Goal: Information Seeking & Learning: Understand process/instructions

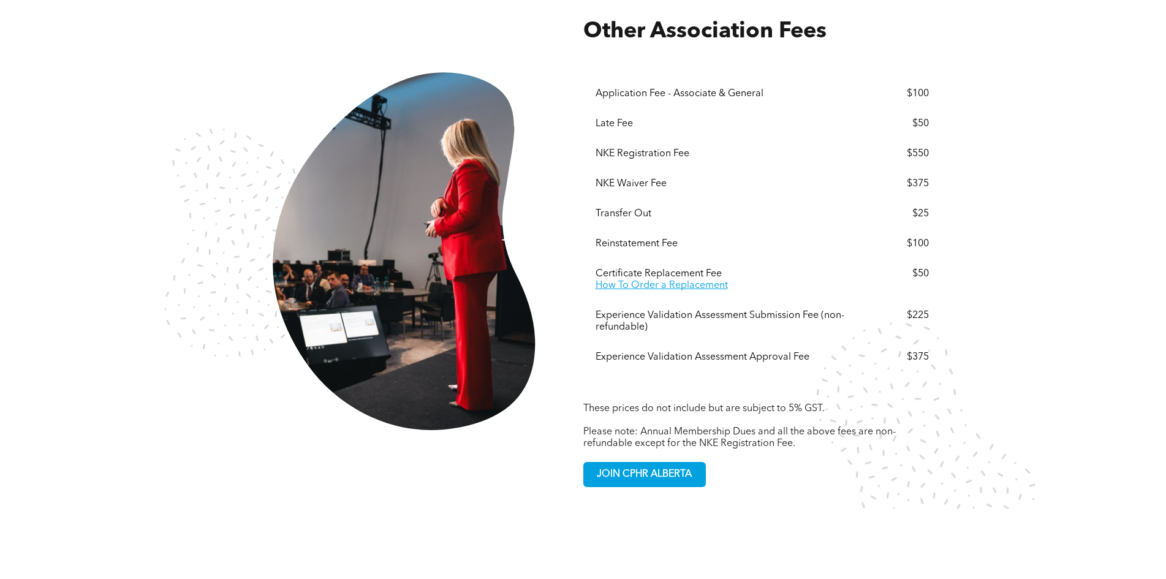
scroll to position [2336, 0]
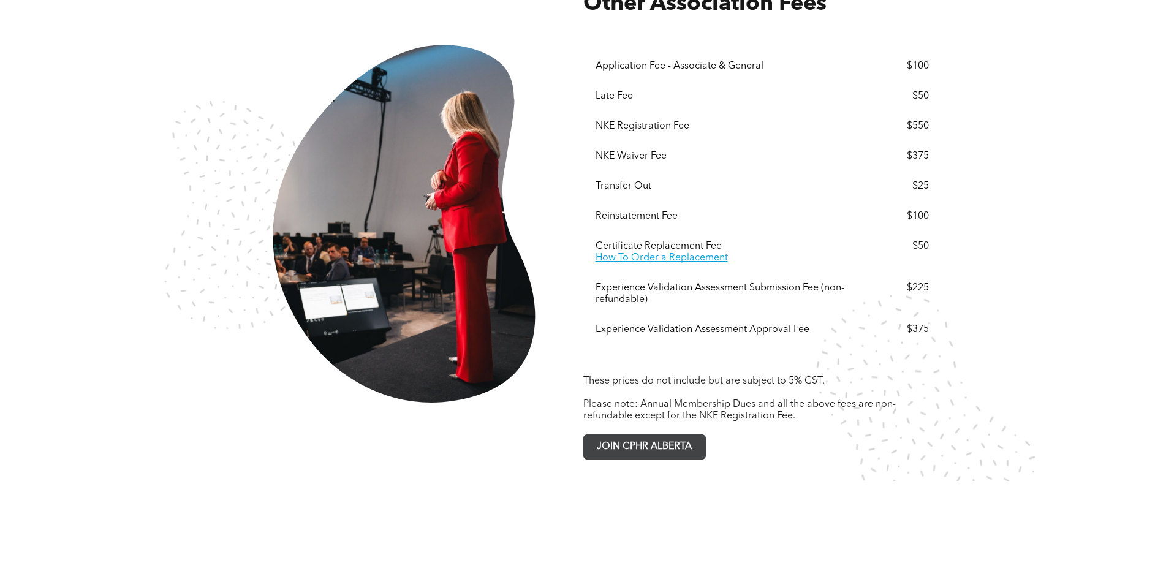
click at [641, 435] on span "JOIN CPHR ALBERTA" at bounding box center [644, 447] width 104 height 24
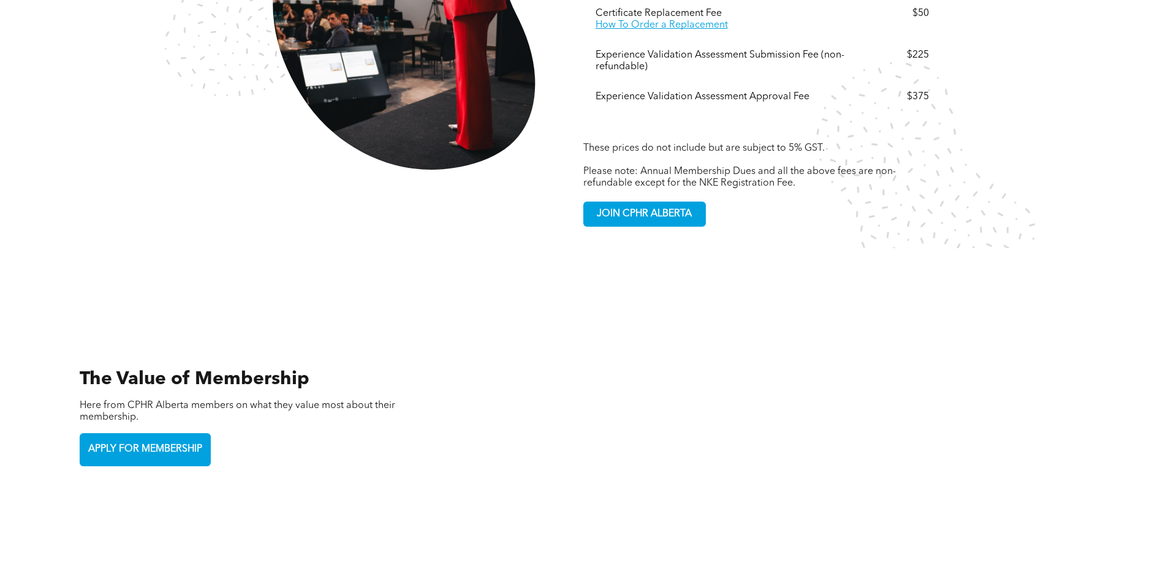
scroll to position [2765, 0]
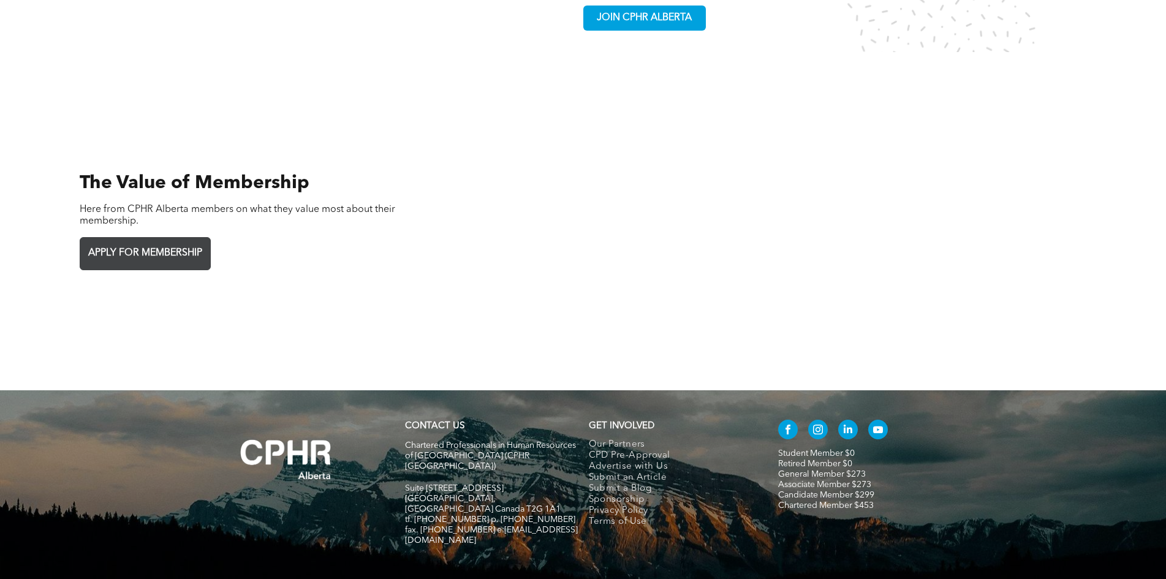
click at [172, 241] on span "APPLY FOR MEMBERSHIP" at bounding box center [145, 253] width 123 height 24
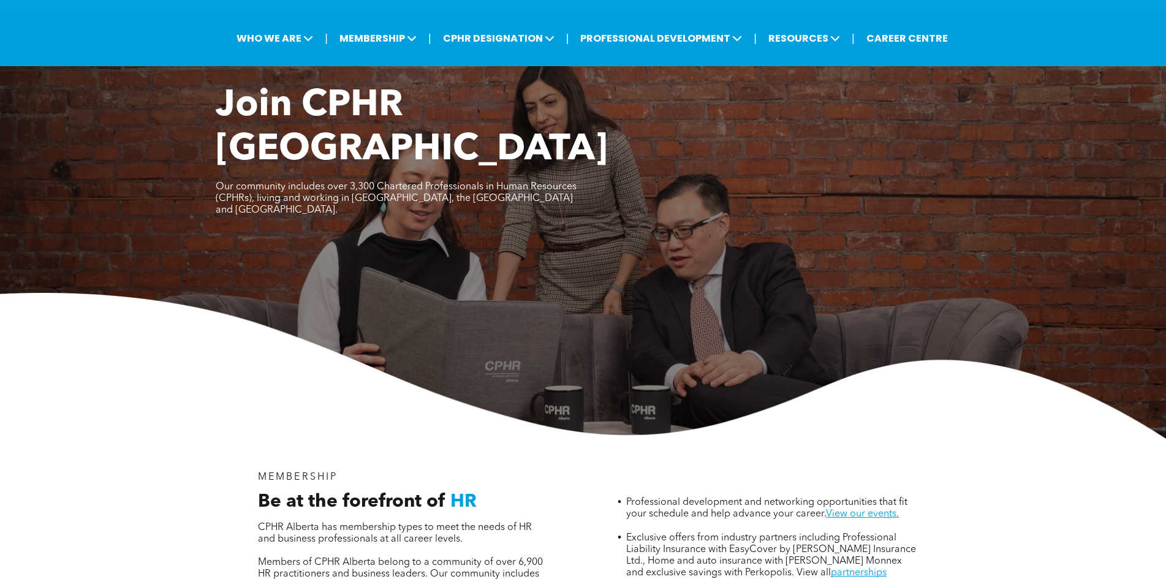
scroll to position [0, 0]
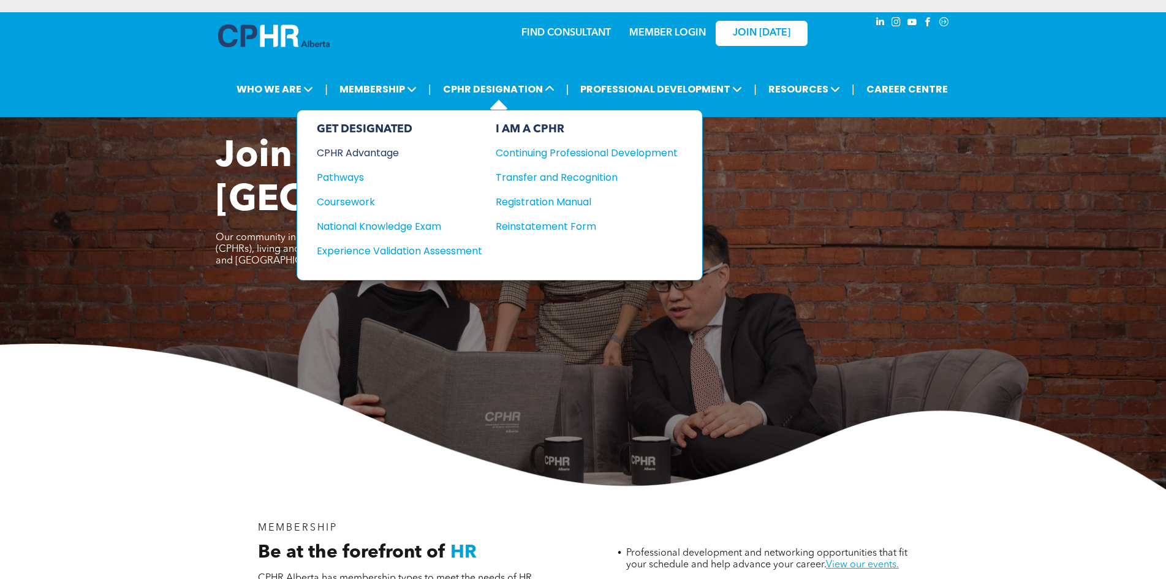
click at [366, 151] on div "CPHR Advantage" at bounding box center [391, 152] width 149 height 15
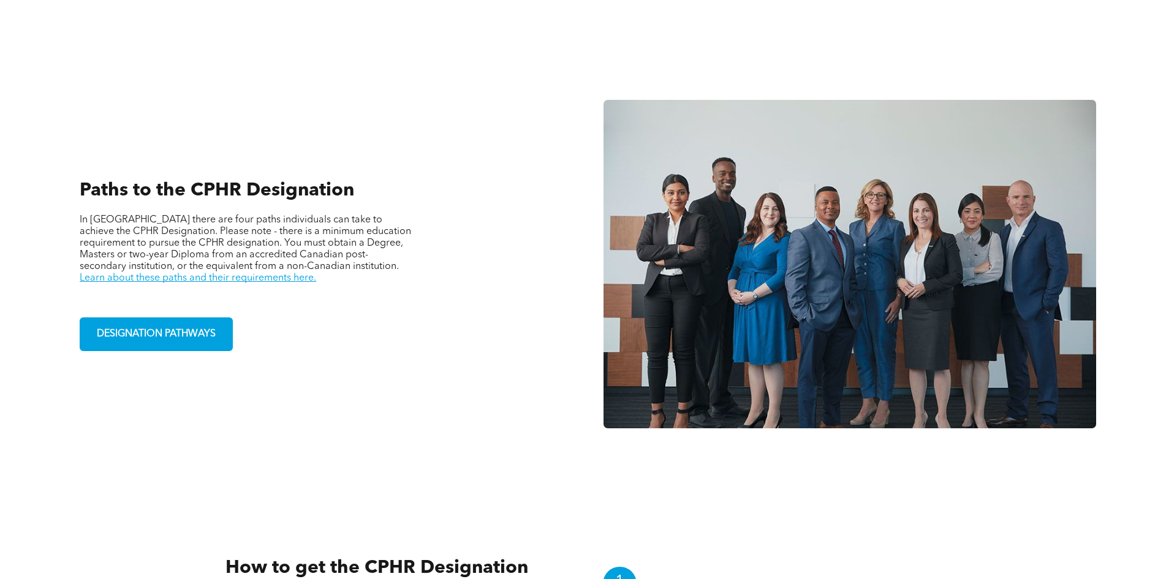
scroll to position [858, 0]
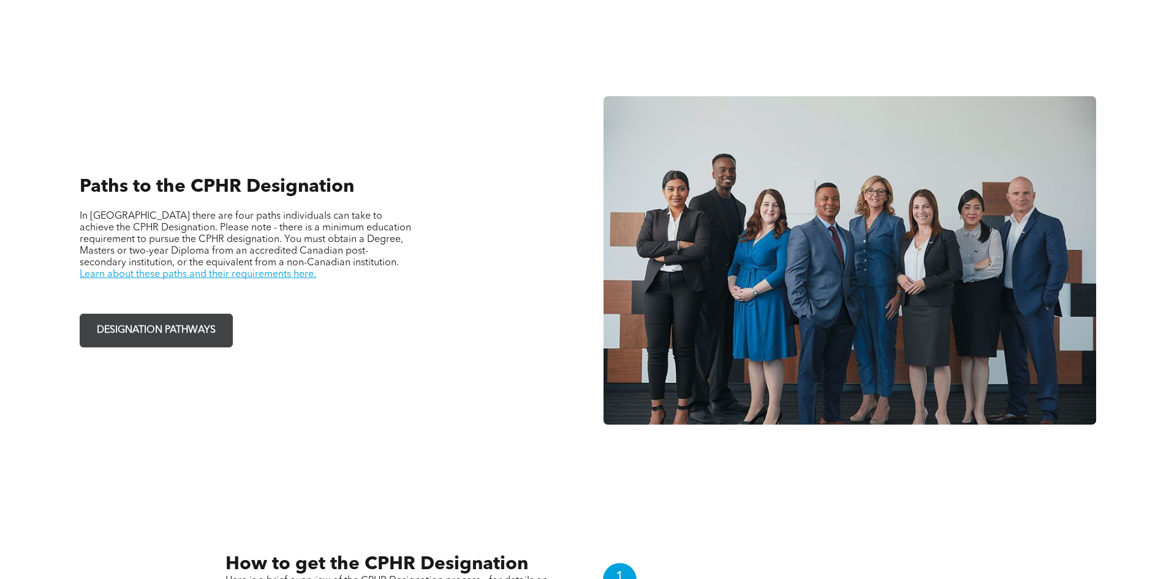
click at [133, 322] on span "DESIGNATION PATHWAYS" at bounding box center [156, 331] width 127 height 24
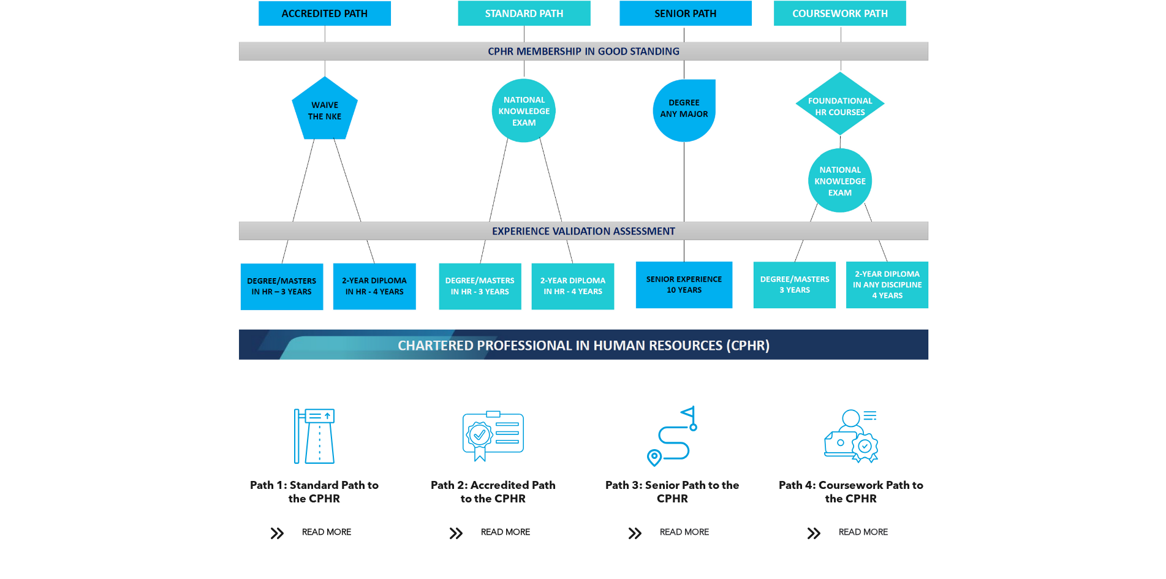
scroll to position [1287, 0]
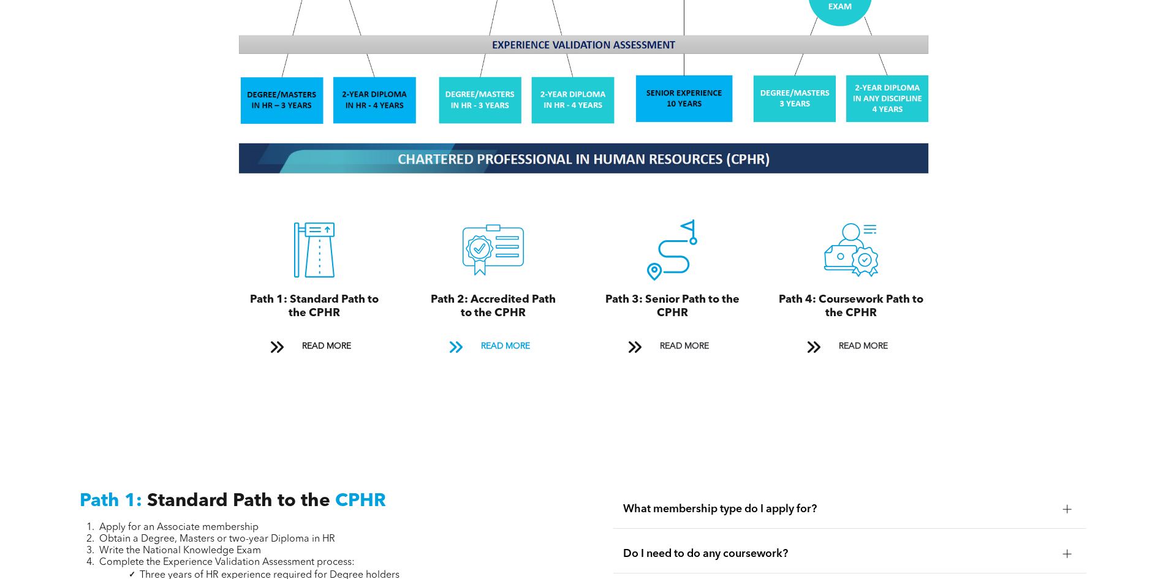
click at [451, 339] on span at bounding box center [456, 347] width 16 height 17
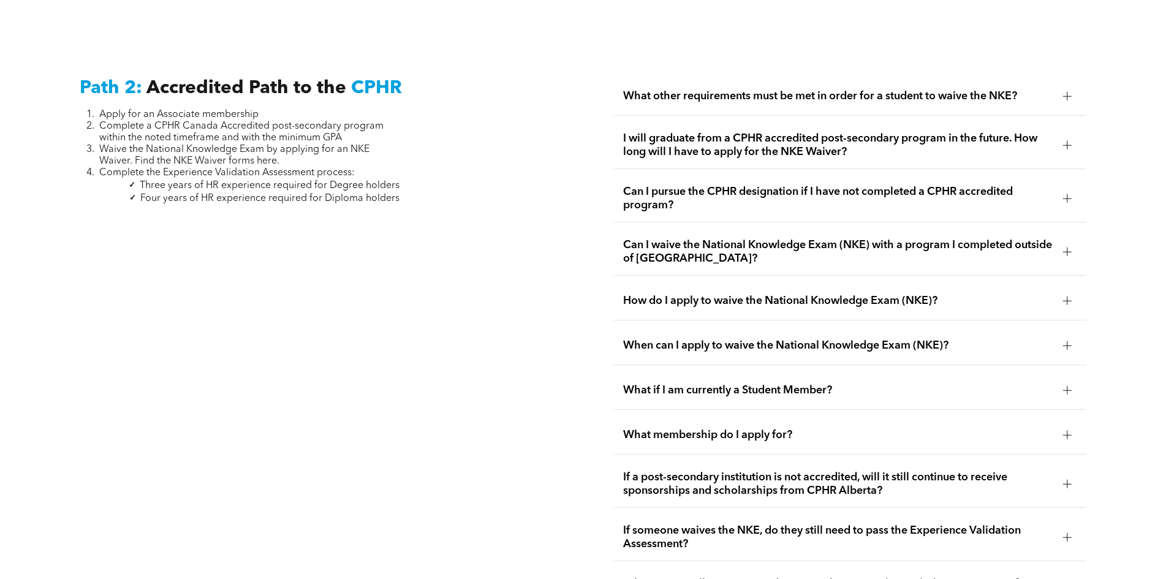
scroll to position [2003, 0]
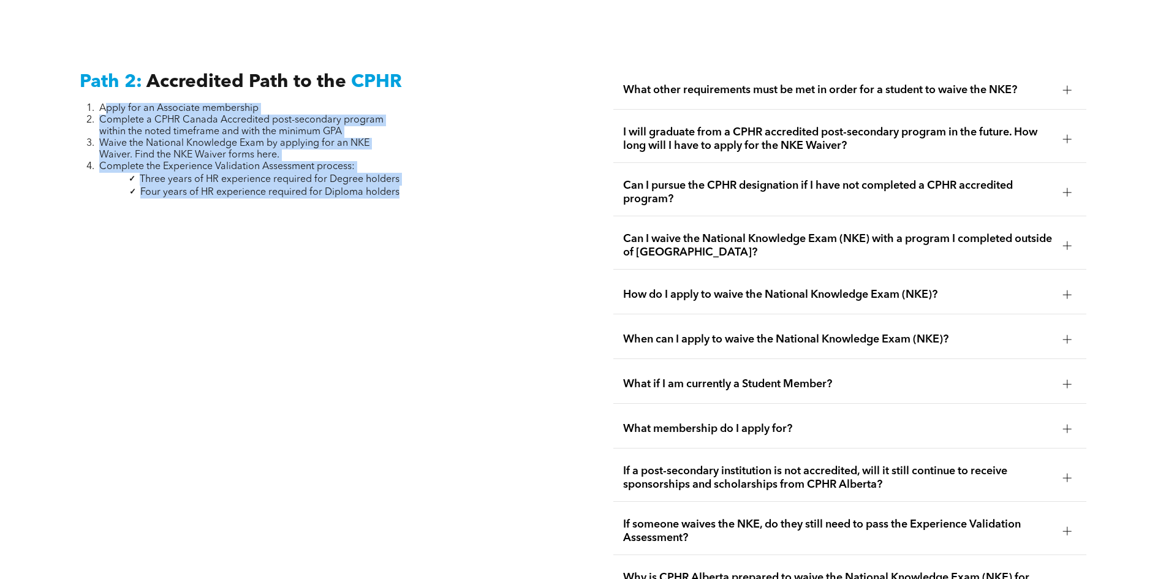
drag, startPoint x: 104, startPoint y: 96, endPoint x: 408, endPoint y: 179, distance: 315.7
click at [408, 179] on div "Path 2: Accredited Path to the CPHR Apply for an Associate membership Complete …" at bounding box center [316, 558] width 493 height 994
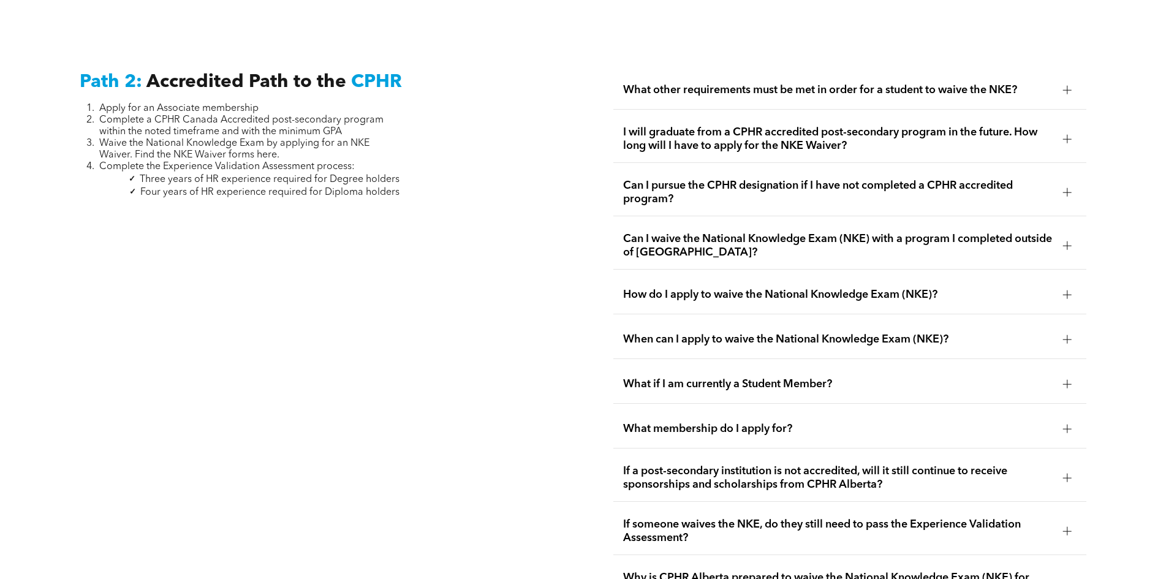
click at [501, 156] on div "Path 2: Accredited Path to the CPHR Apply for an Associate membership Complete …" at bounding box center [316, 558] width 493 height 994
click at [1067, 86] on div at bounding box center [1067, 90] width 1 height 9
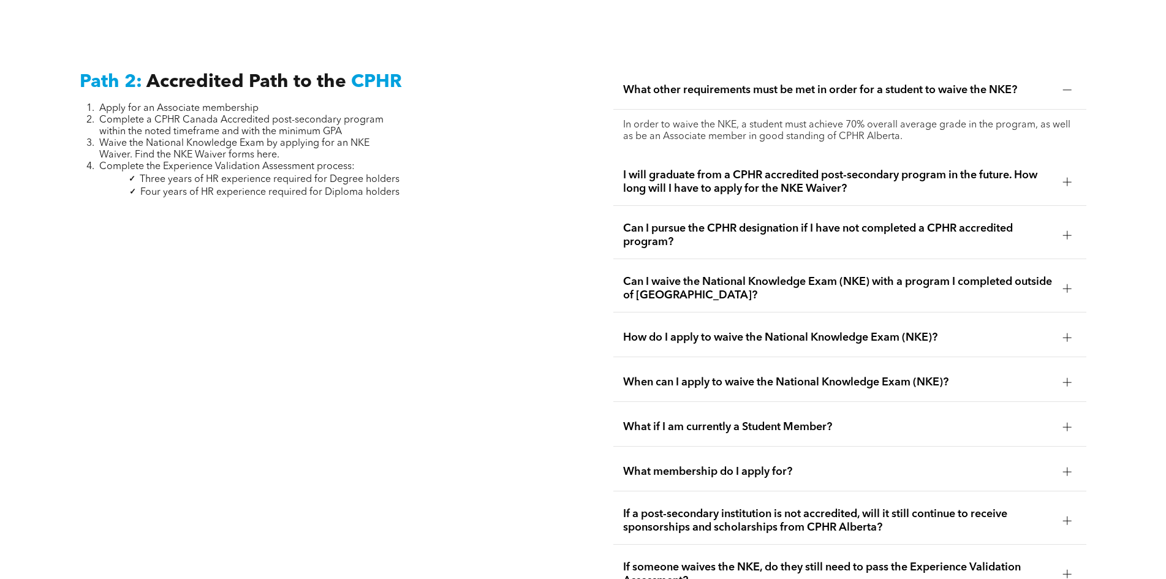
click at [1059, 319] on div "How do I apply to waive the National Knowledge Exam (NKE)?" at bounding box center [849, 338] width 473 height 39
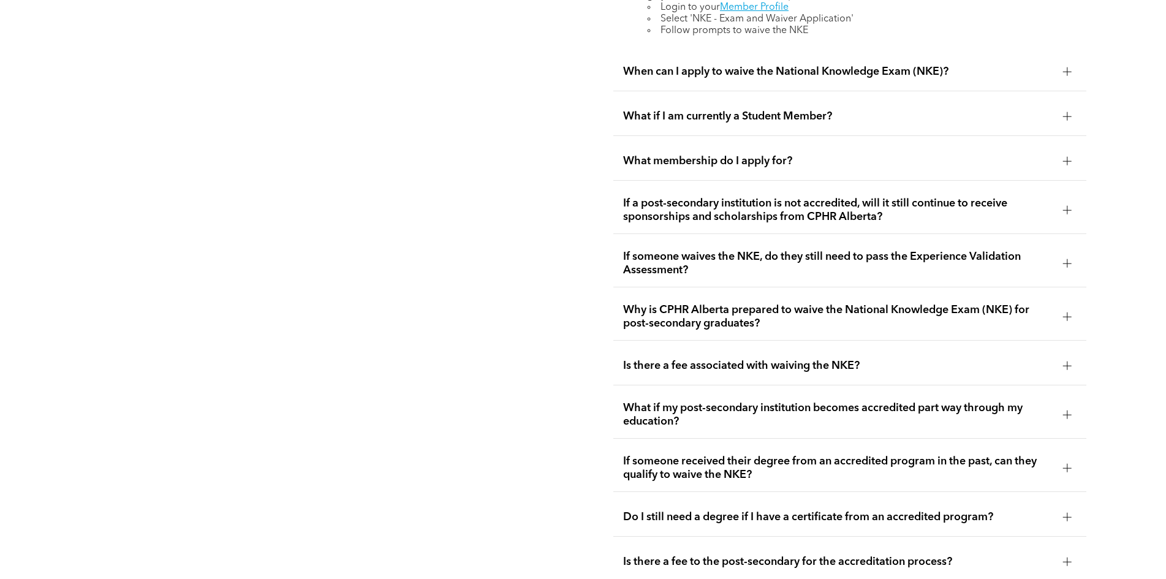
scroll to position [2370, 0]
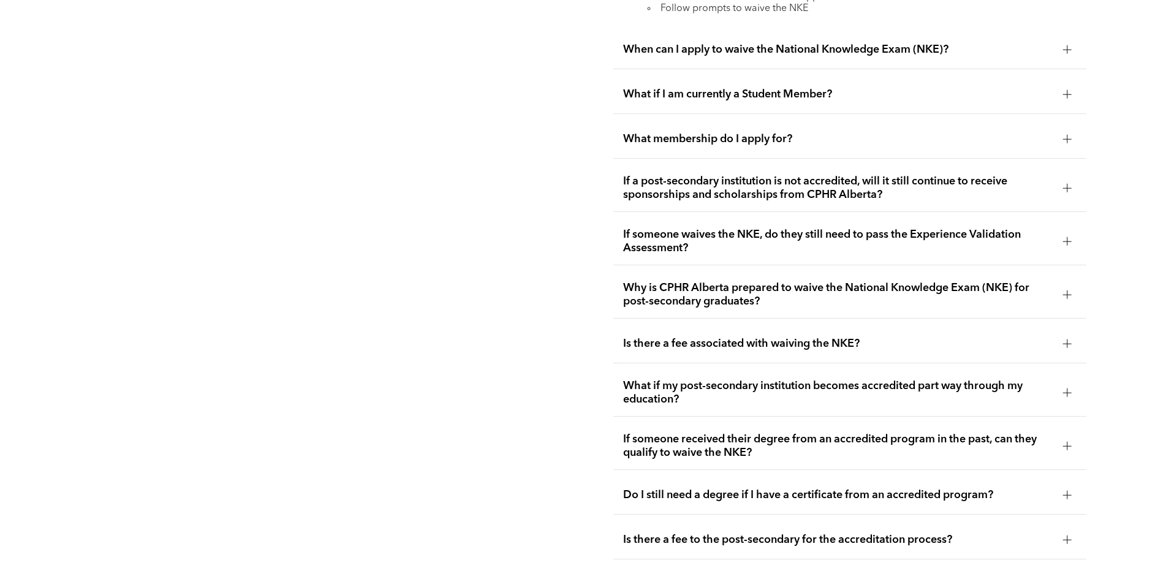
click at [1059, 334] on div at bounding box center [1067, 343] width 18 height 18
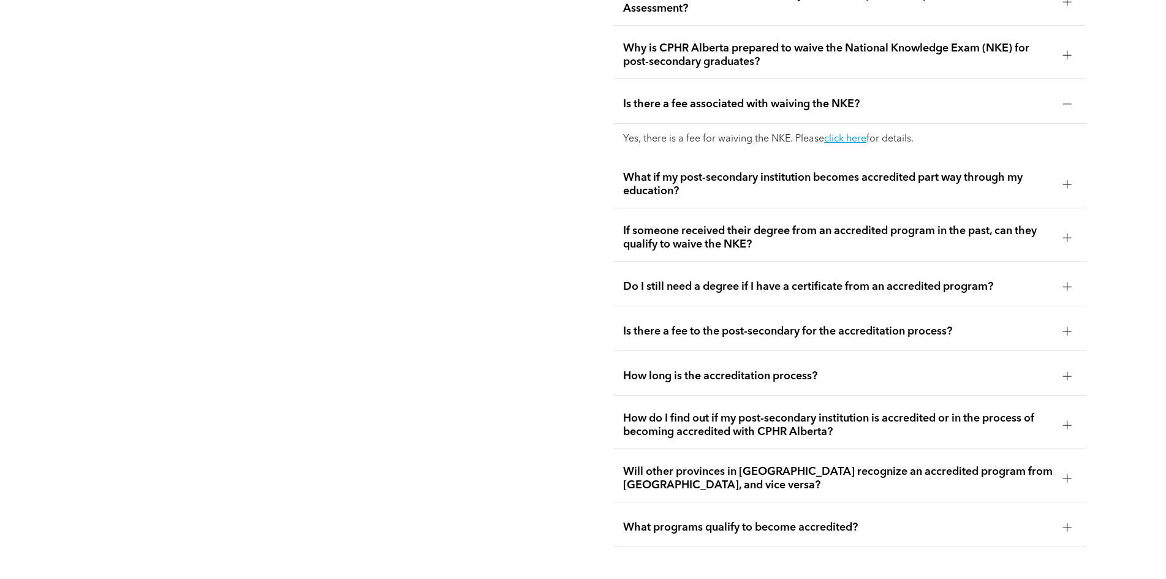
scroll to position [2554, 0]
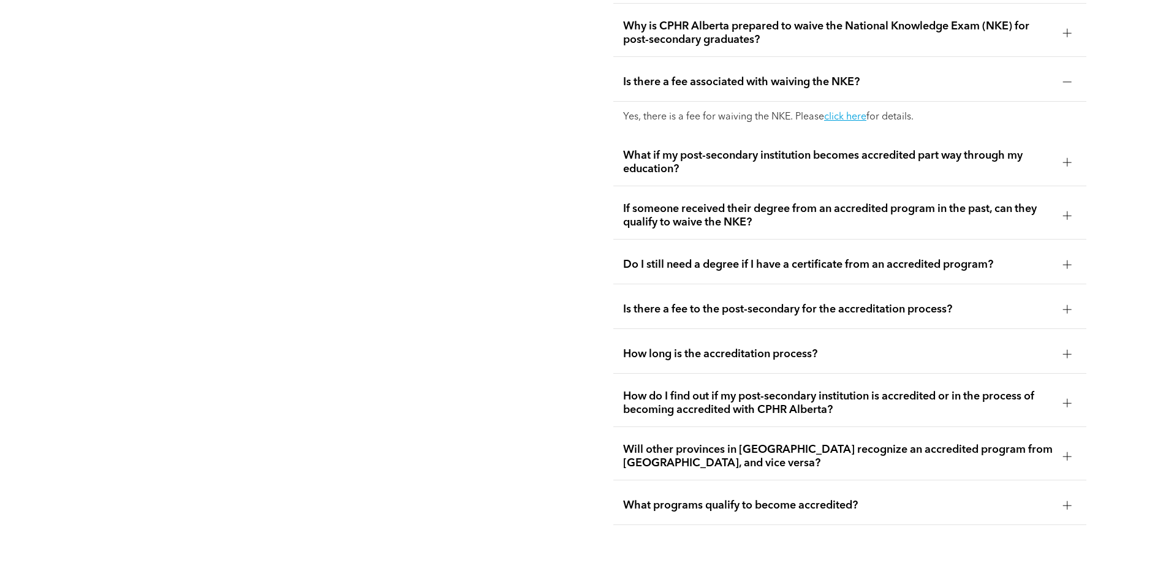
click at [1069, 501] on div at bounding box center [1067, 505] width 9 height 9
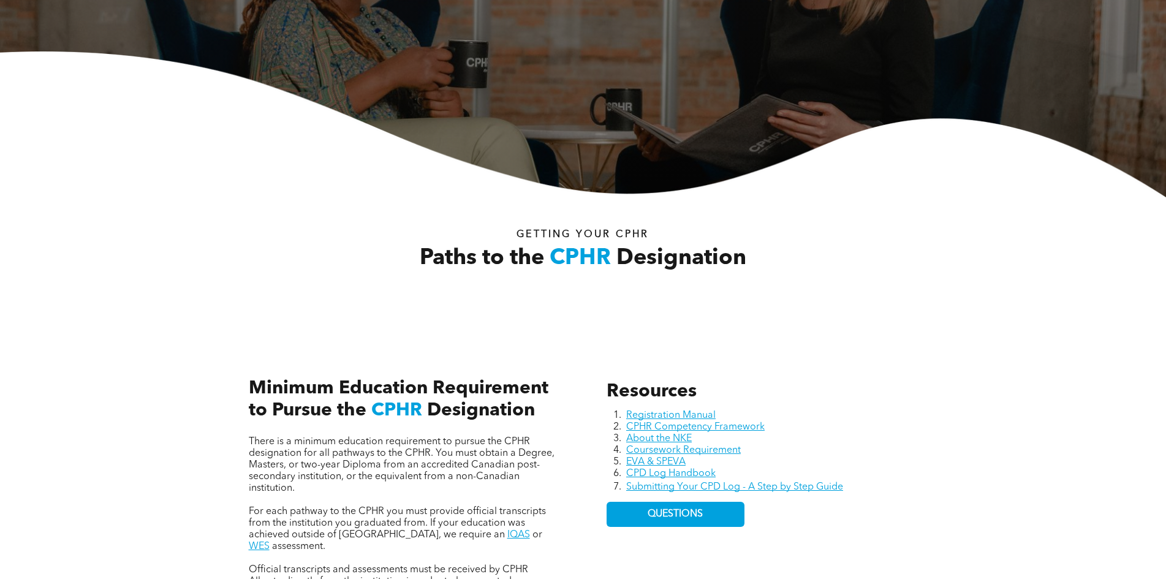
scroll to position [226, 0]
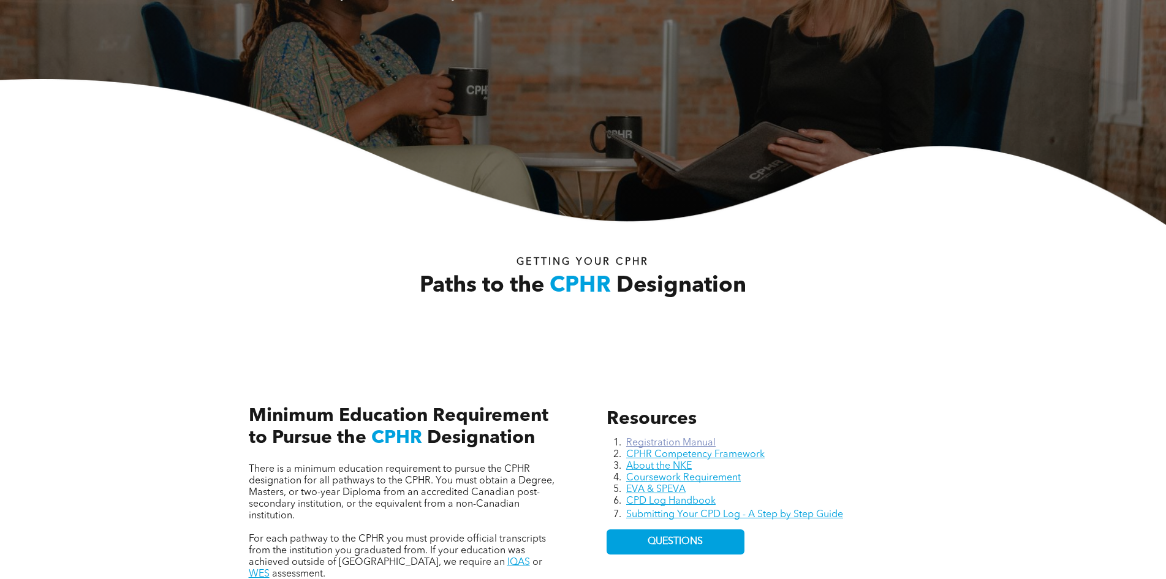
click at [667, 443] on link "Registration Manual" at bounding box center [670, 443] width 89 height 10
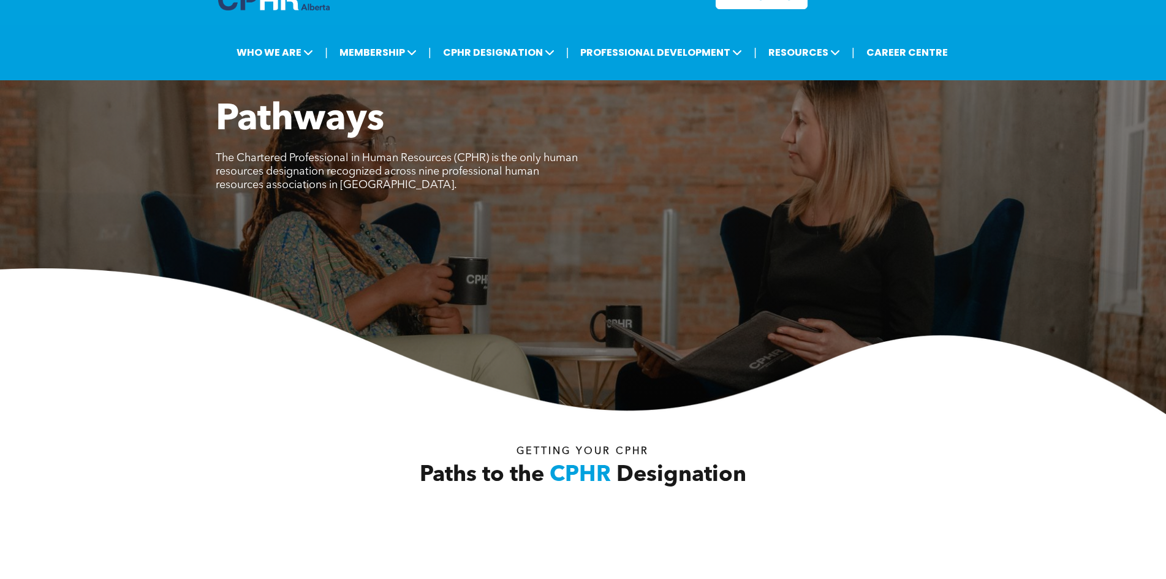
scroll to position [0, 0]
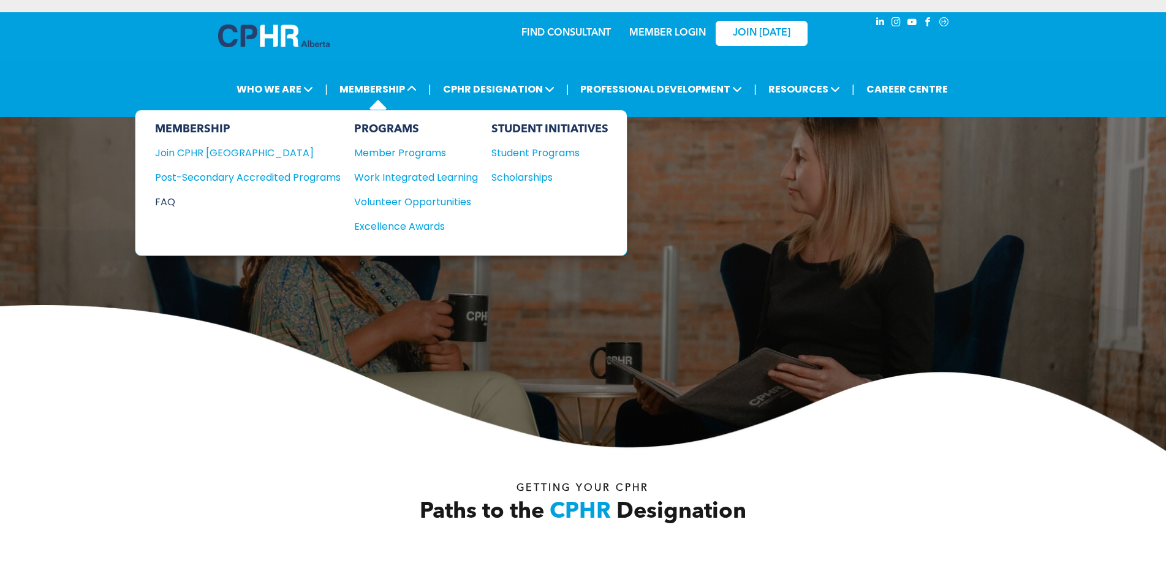
click at [170, 206] on div "FAQ" at bounding box center [238, 201] width 167 height 15
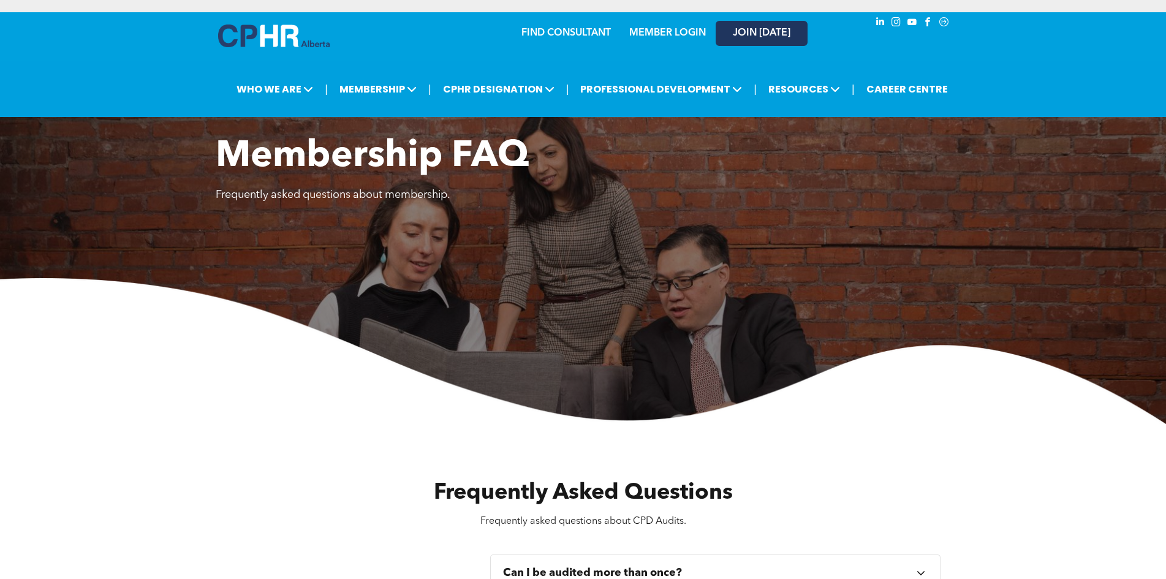
click at [771, 32] on span "JOIN [DATE]" at bounding box center [762, 34] width 58 height 12
